Goal: Task Accomplishment & Management: Manage account settings

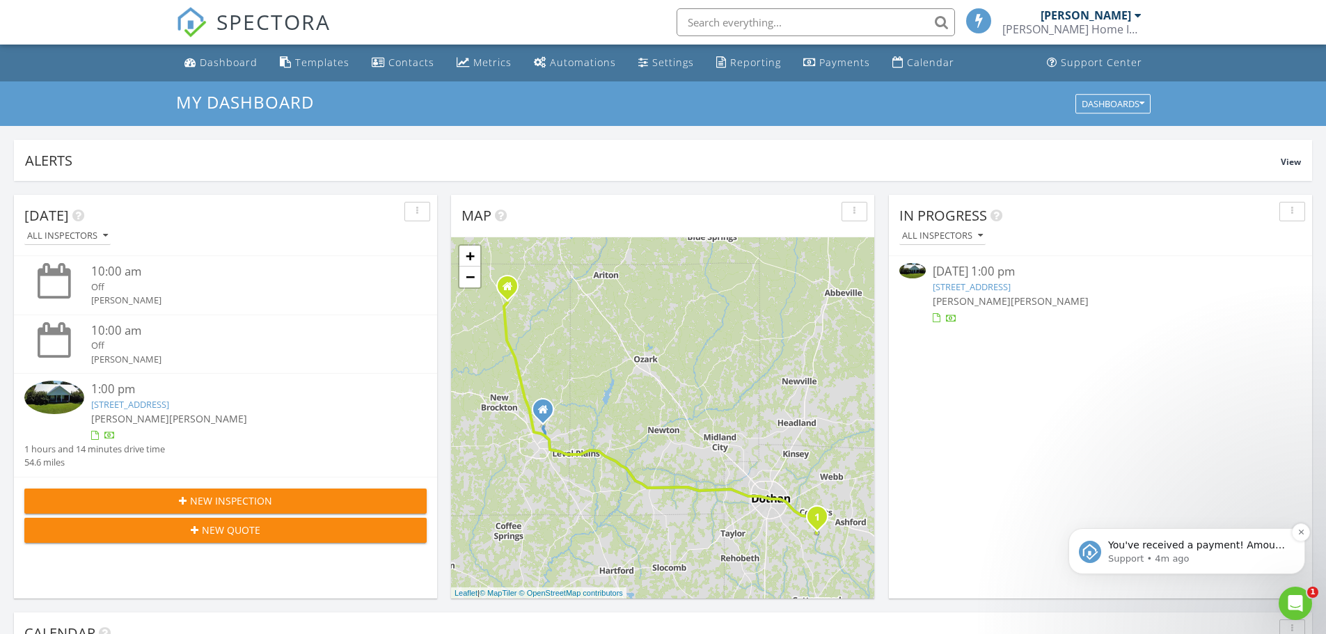
click at [1192, 557] on p "Support • 4m ago" at bounding box center [1198, 559] width 180 height 13
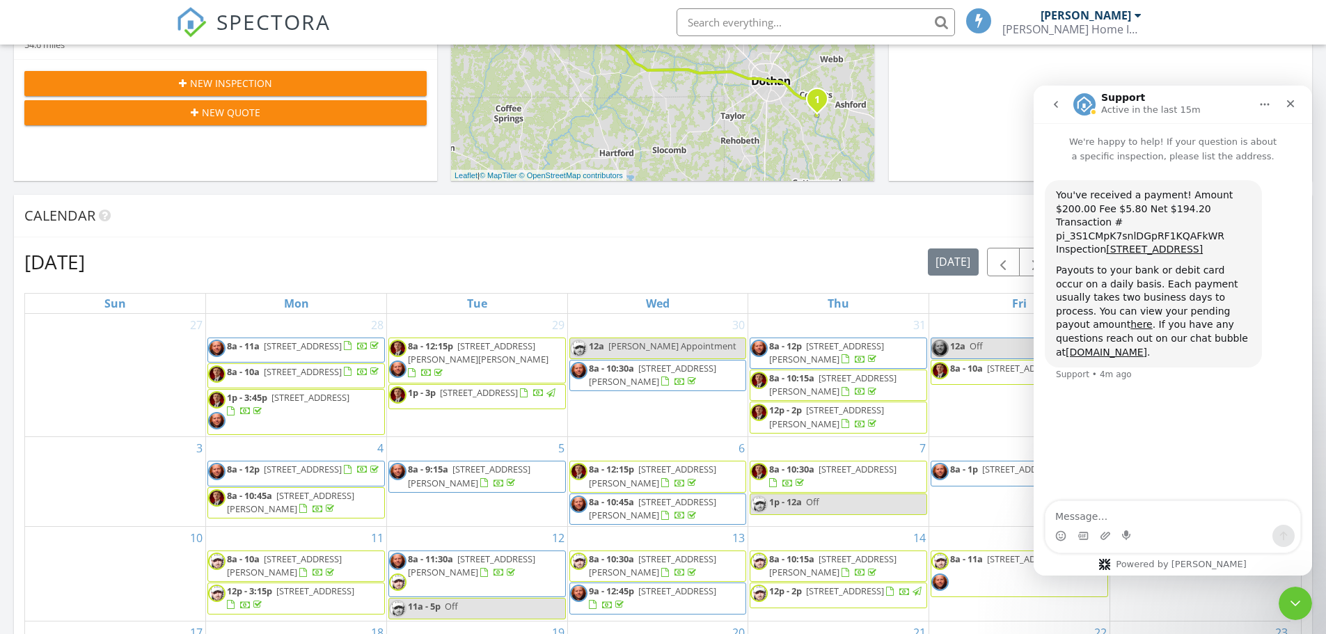
scroll to position [765, 0]
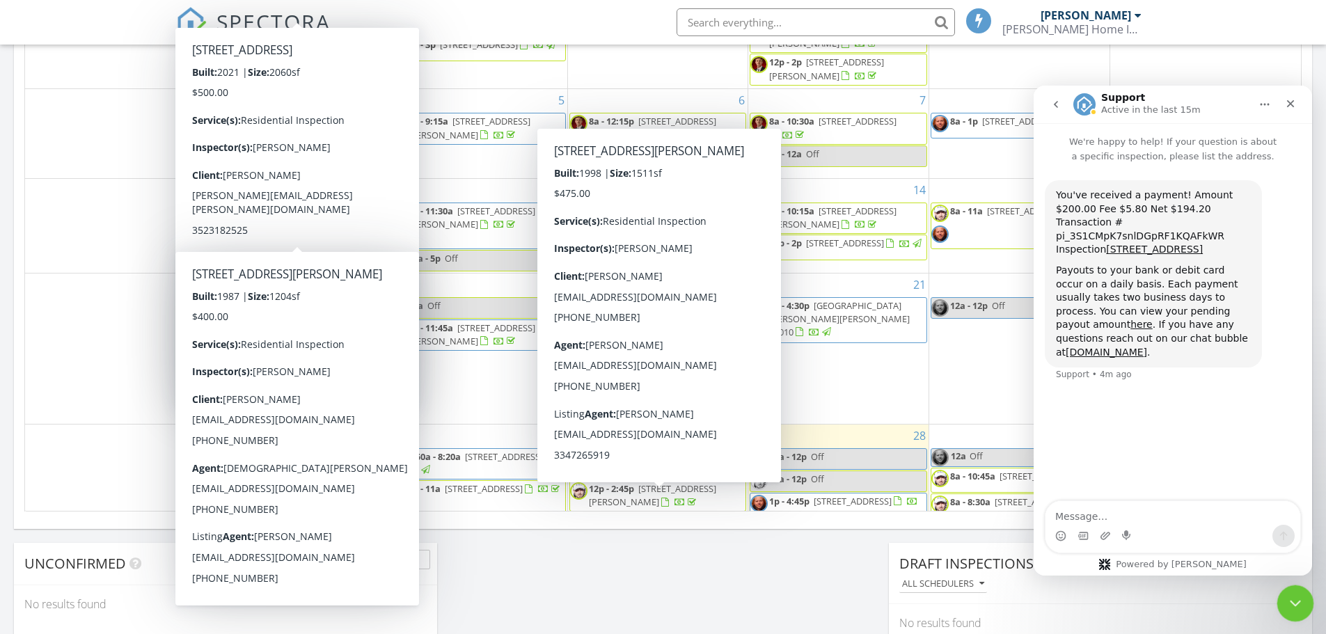
click at [1301, 593] on icon "Close Intercom Messenger" at bounding box center [1293, 601] width 17 height 17
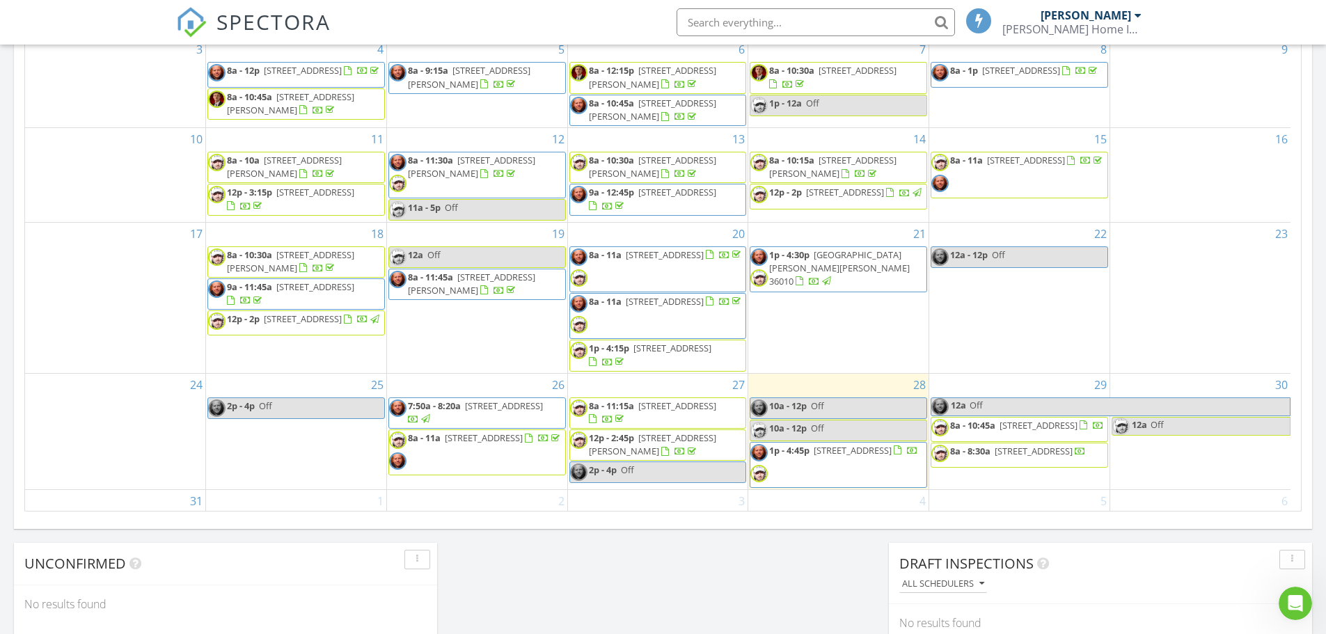
scroll to position [113, 0]
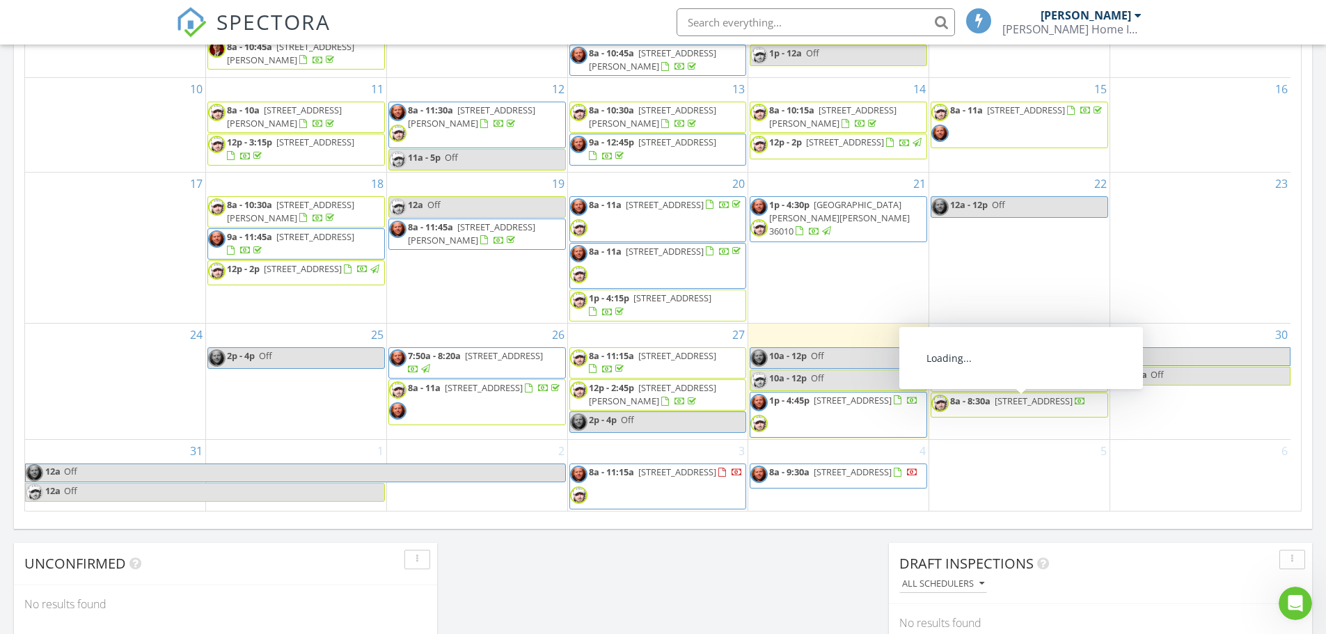
click at [1028, 407] on span "[STREET_ADDRESS]" at bounding box center [1033, 401] width 78 height 13
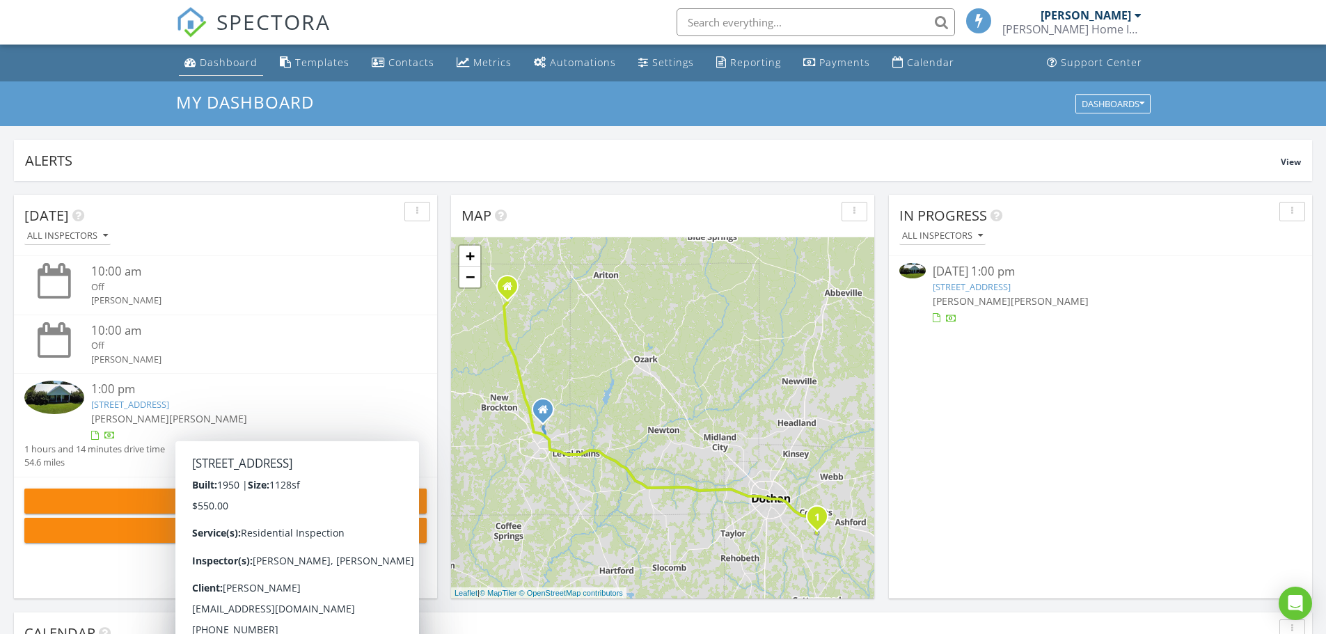
click at [234, 57] on div "Dashboard" at bounding box center [229, 62] width 58 height 13
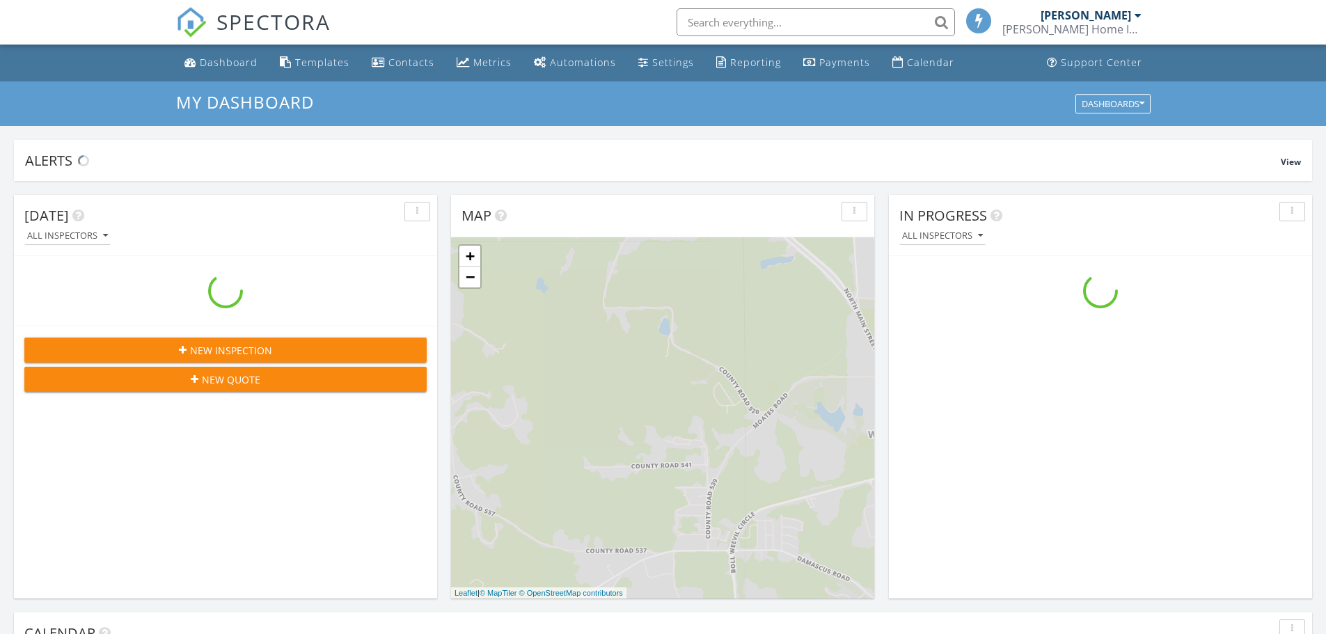
scroll to position [1288, 1347]
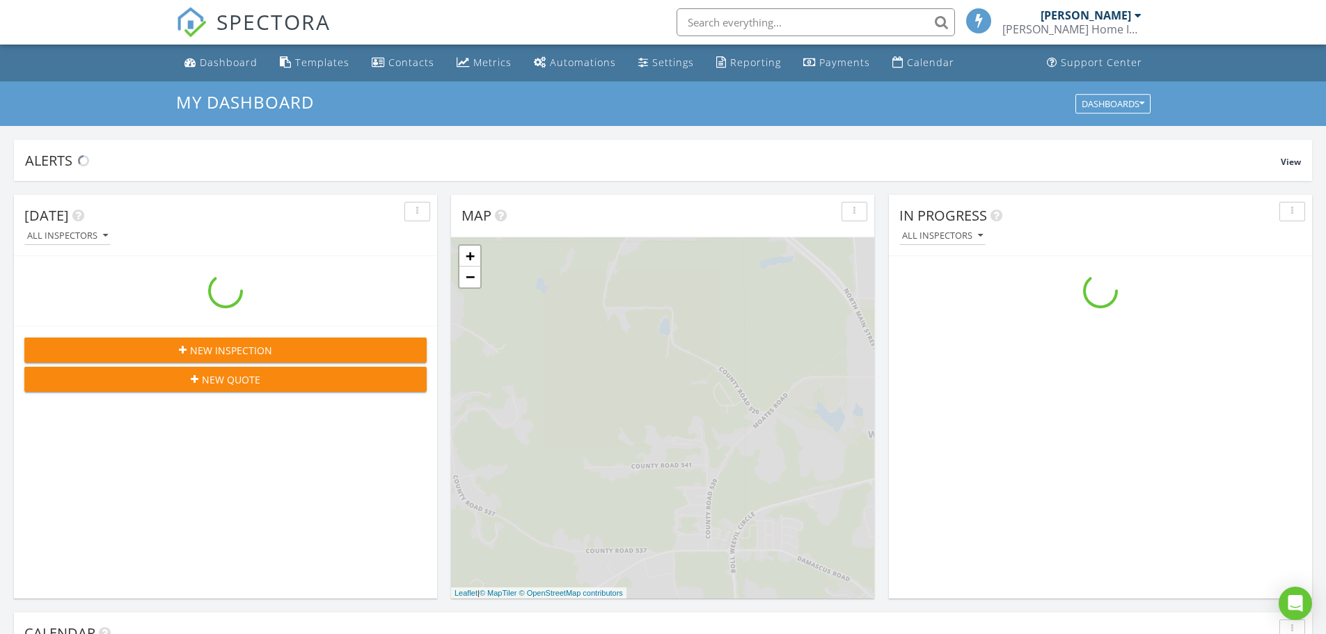
scroll to position [1288, 1347]
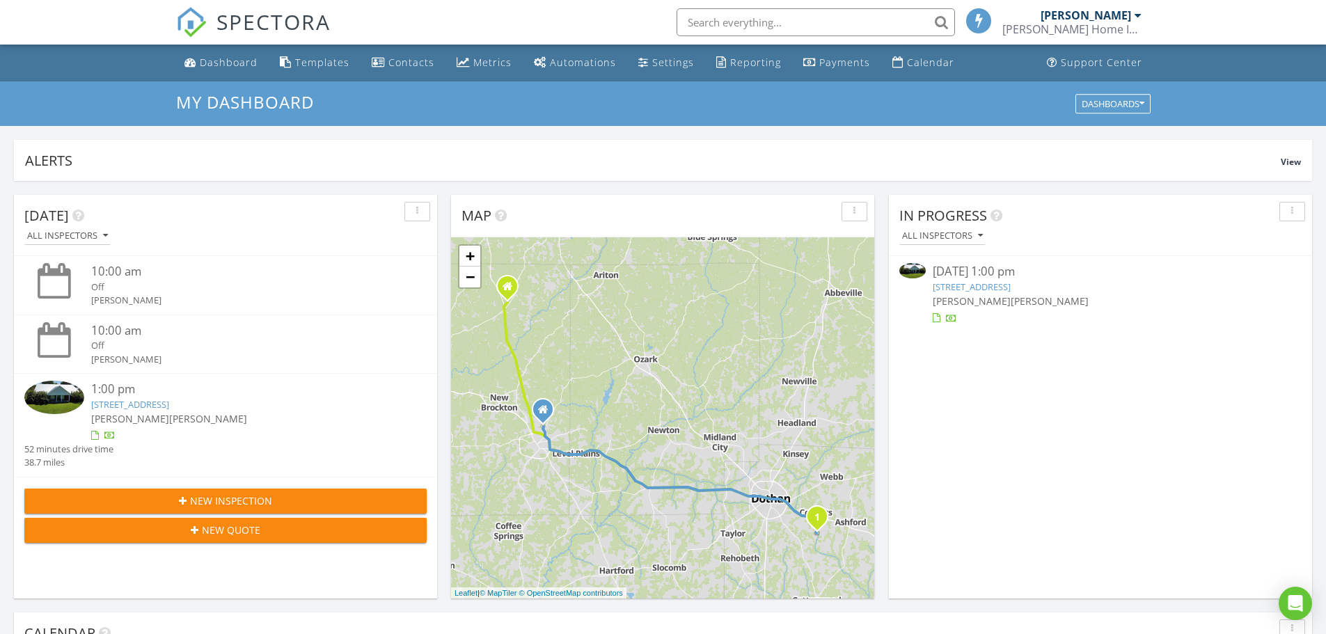
click at [169, 403] on link "[STREET_ADDRESS]" at bounding box center [130, 404] width 78 height 13
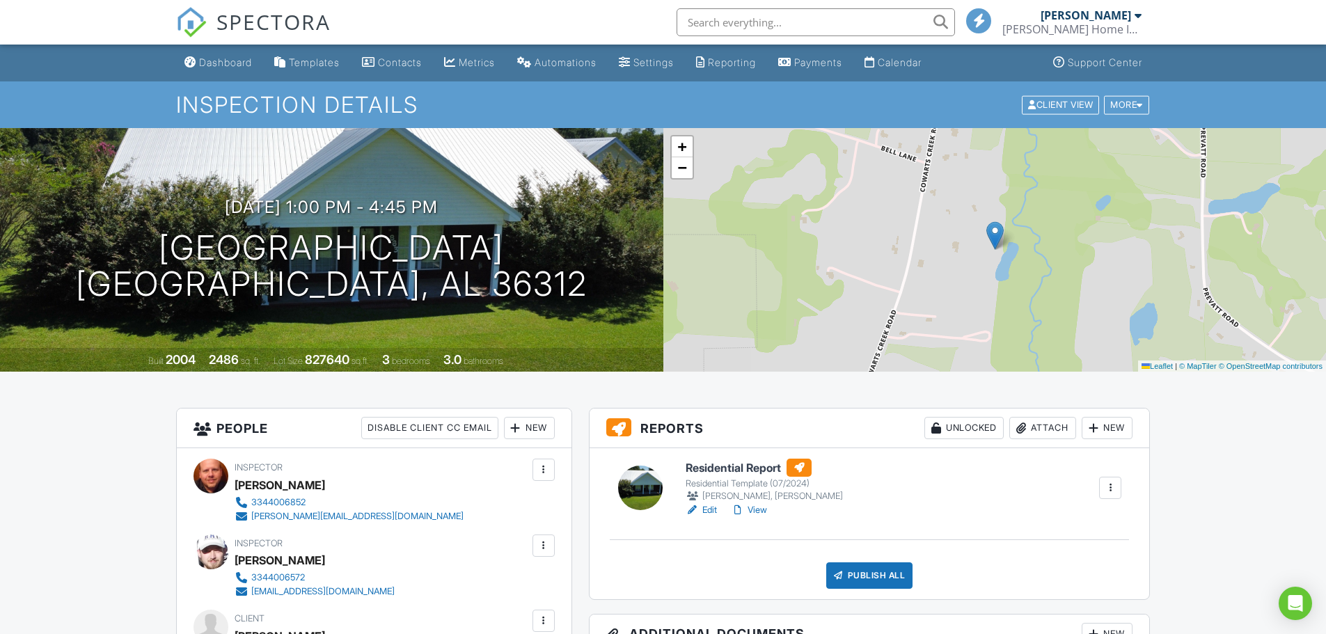
click at [704, 511] on link "Edit" at bounding box center [700, 510] width 31 height 14
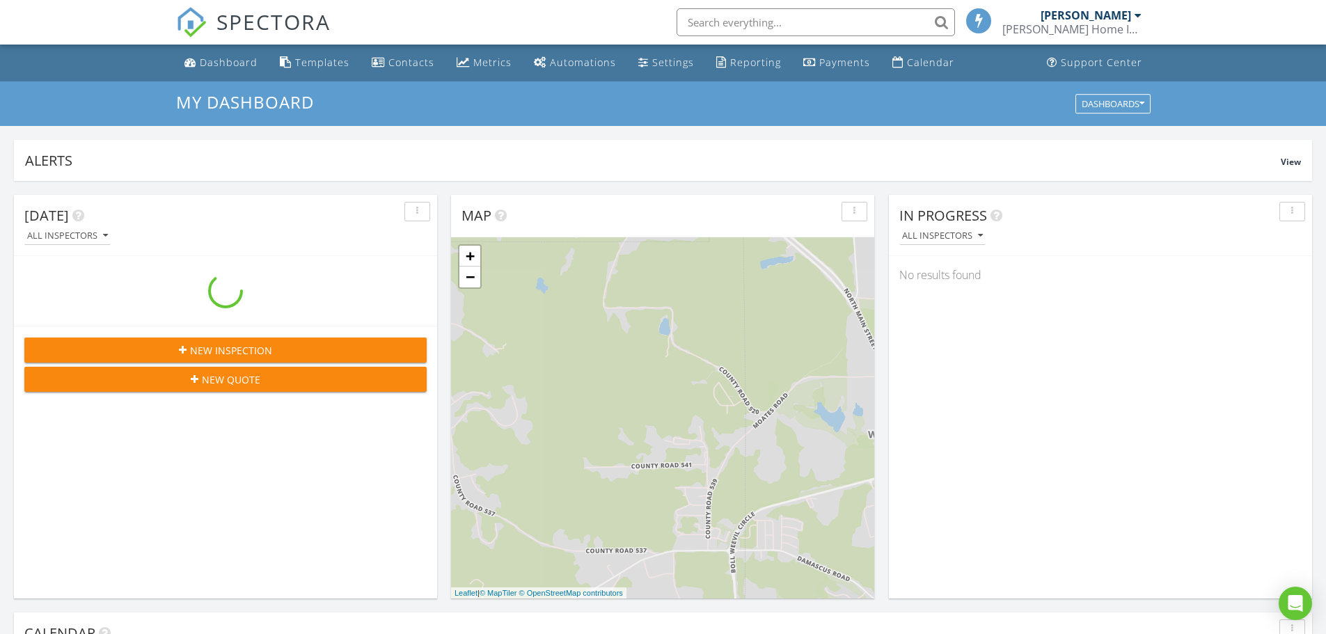
scroll to position [1288, 1347]
